Goal: Transaction & Acquisition: Purchase product/service

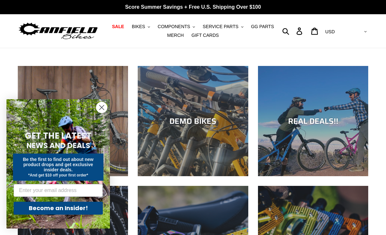
click at [145, 29] on span "BIKES" at bounding box center [138, 26] width 13 height 5
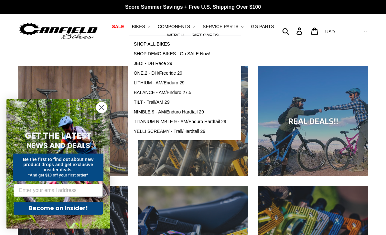
click at [173, 82] on span "LITHIUM - AM/Enduro 29" at bounding box center [159, 82] width 51 height 5
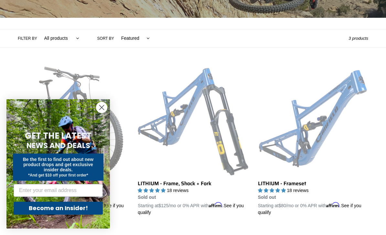
scroll to position [130, 0]
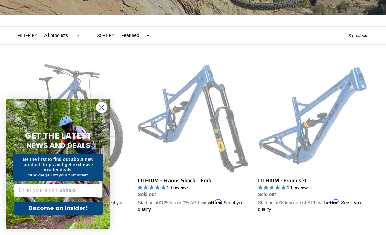
click at [99, 113] on circle "Close dialog" at bounding box center [101, 107] width 11 height 11
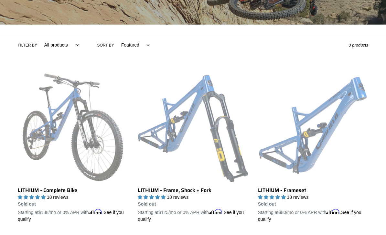
scroll to position [117, 0]
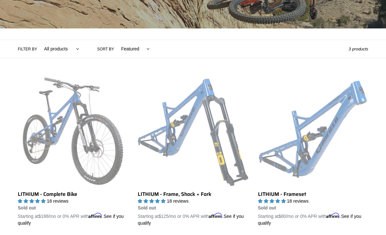
click at [66, 122] on link "LITHIUM - Complete Bike" at bounding box center [73, 151] width 110 height 151
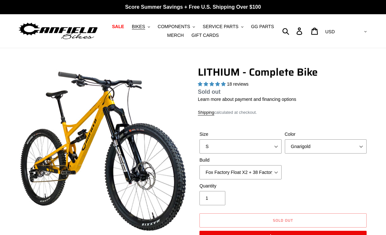
select select "highest-rating"
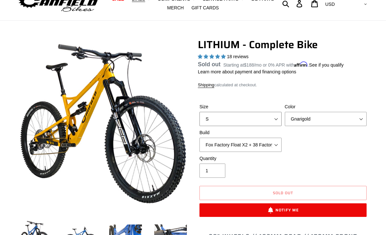
click at [275, 122] on select "S M L XL" at bounding box center [240, 119] width 82 height 14
select select "M"
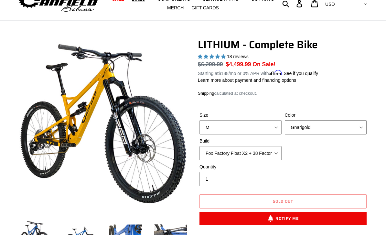
click at [336, 125] on select "Gnarigold Blue Velvet Stealth Black" at bounding box center [326, 127] width 82 height 14
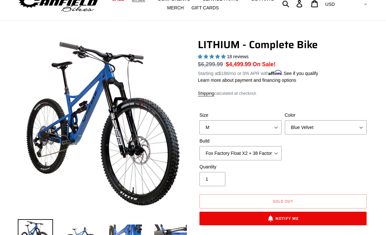
click at [339, 118] on label "Color" at bounding box center [326, 115] width 82 height 7
click at [339, 120] on select "Gnarigold Blue Velvet Stealth Black" at bounding box center [326, 127] width 82 height 14
select select "Stealth Black"
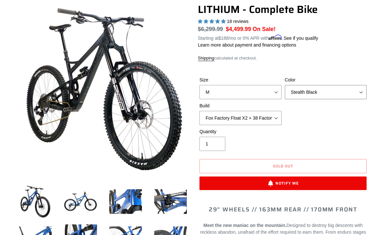
scroll to position [63, 0]
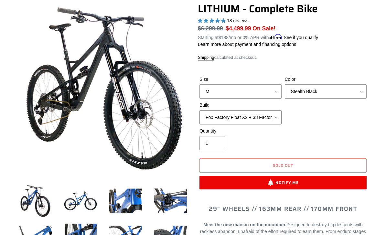
click at [276, 114] on select "Fox Factory Float X2 + 38 Factory Grip 2 170 + SRAM GX Fox Factory Float X2 + 3…" at bounding box center [240, 117] width 82 height 14
select select "Fox Factory Float X2 + 38 Factory Grip 2 170 + SRAM XO"
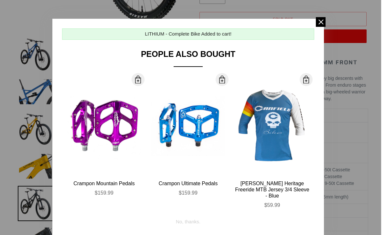
scroll to position [211, 0]
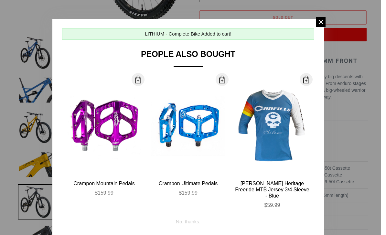
click at [320, 24] on span at bounding box center [321, 22] width 10 height 10
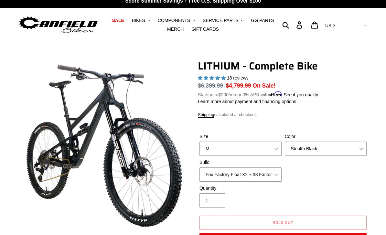
scroll to position [0, 0]
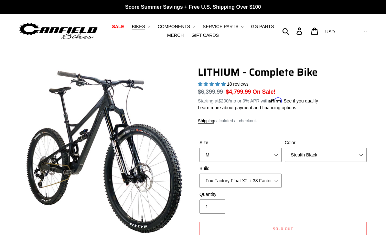
click at [139, 27] on span "BIKES" at bounding box center [138, 26] width 13 height 5
